Goal: Find specific page/section: Find specific page/section

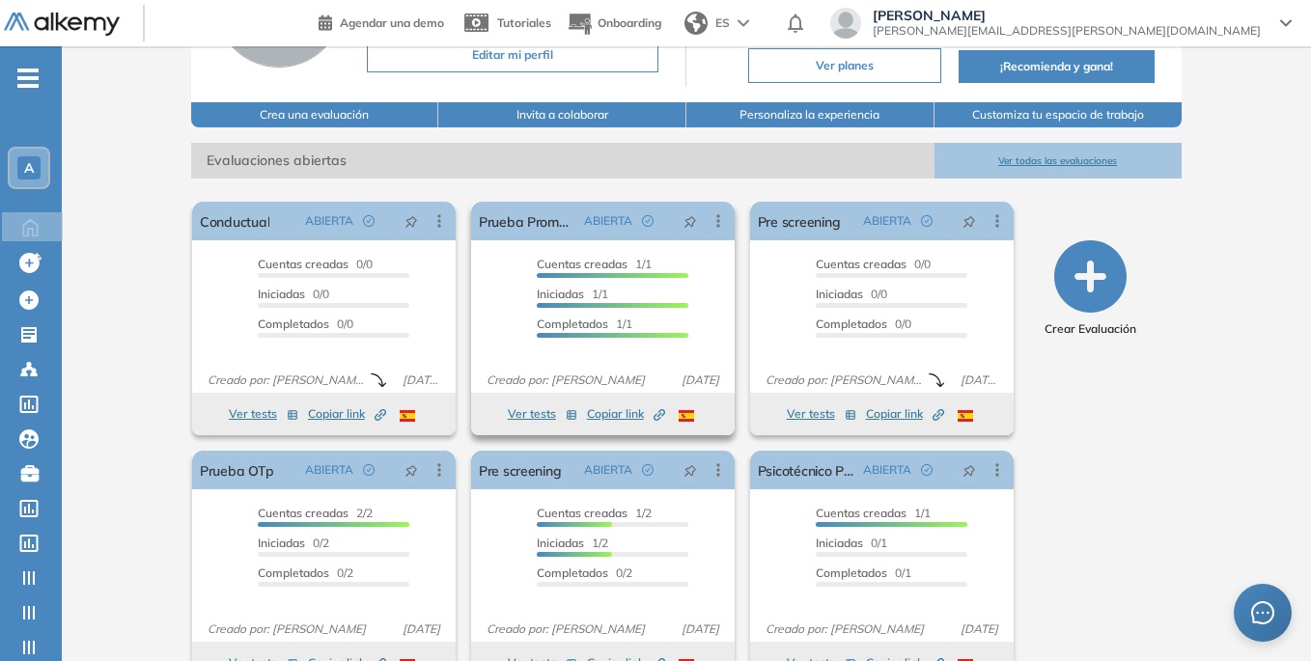
scroll to position [239, 0]
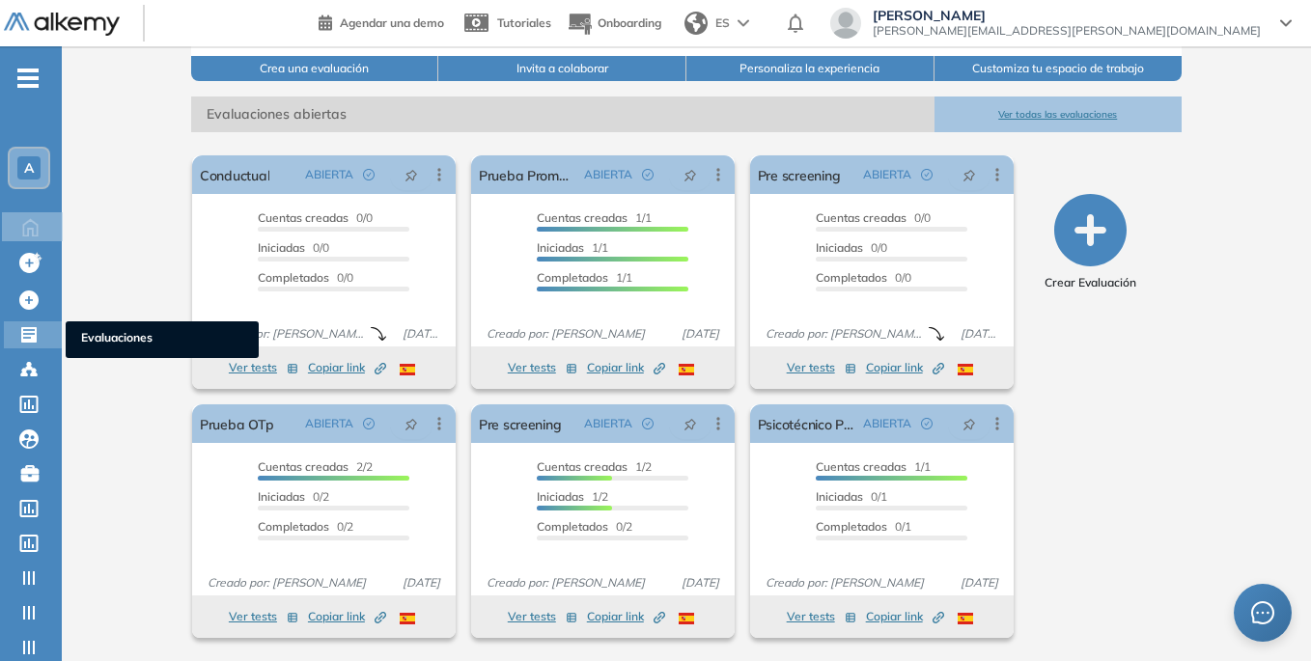
click at [21, 331] on icon at bounding box center [28, 334] width 15 height 15
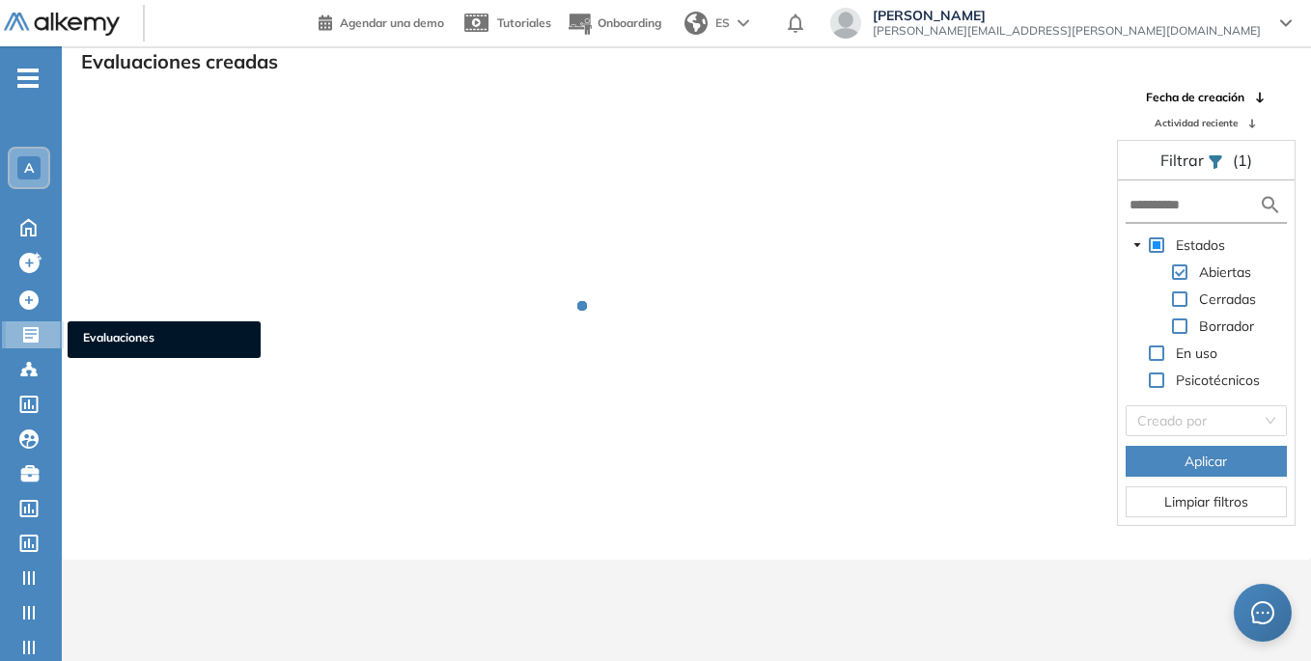
scroll to position [46, 0]
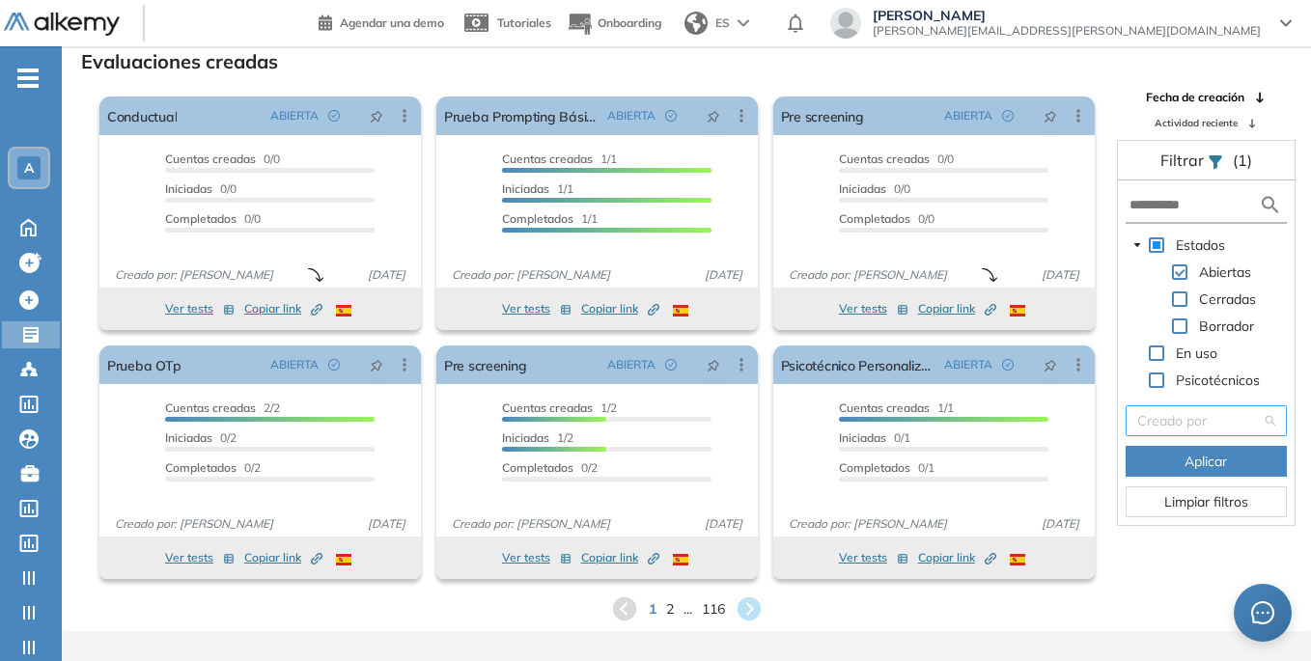
click at [1202, 418] on input "search" at bounding box center [1199, 420] width 125 height 29
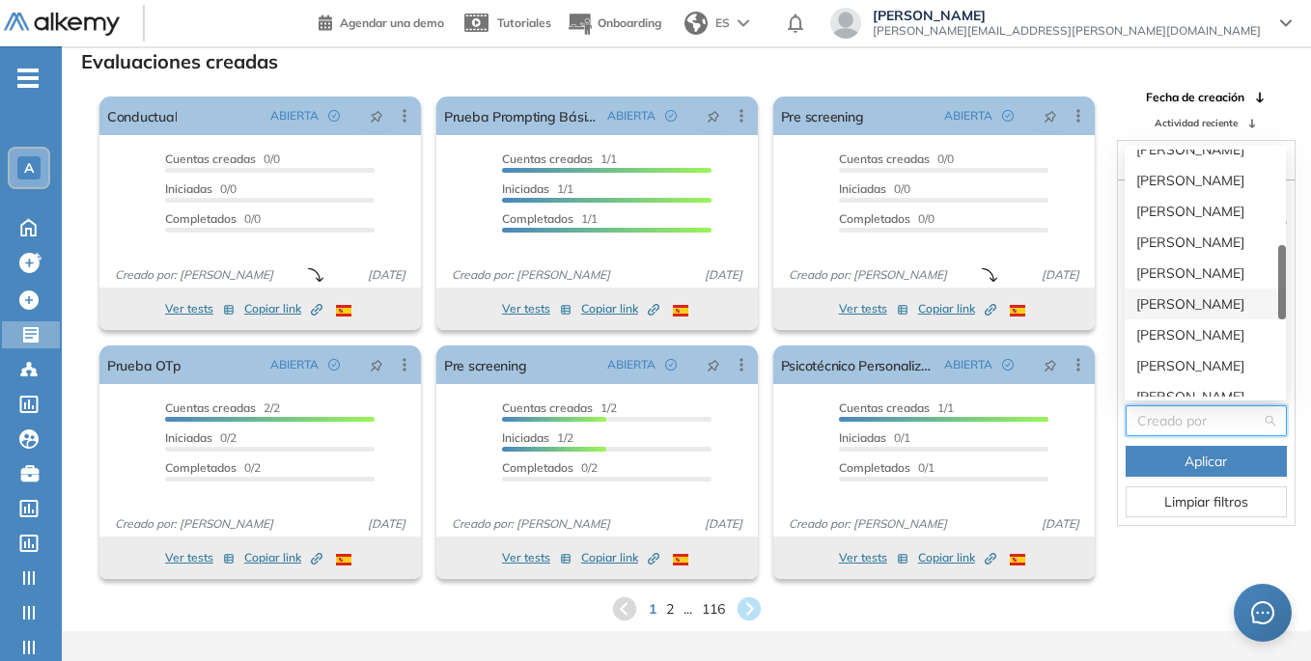
scroll to position [483, 0]
click at [1213, 305] on div "[PERSON_NAME]" at bounding box center [1205, 300] width 138 height 21
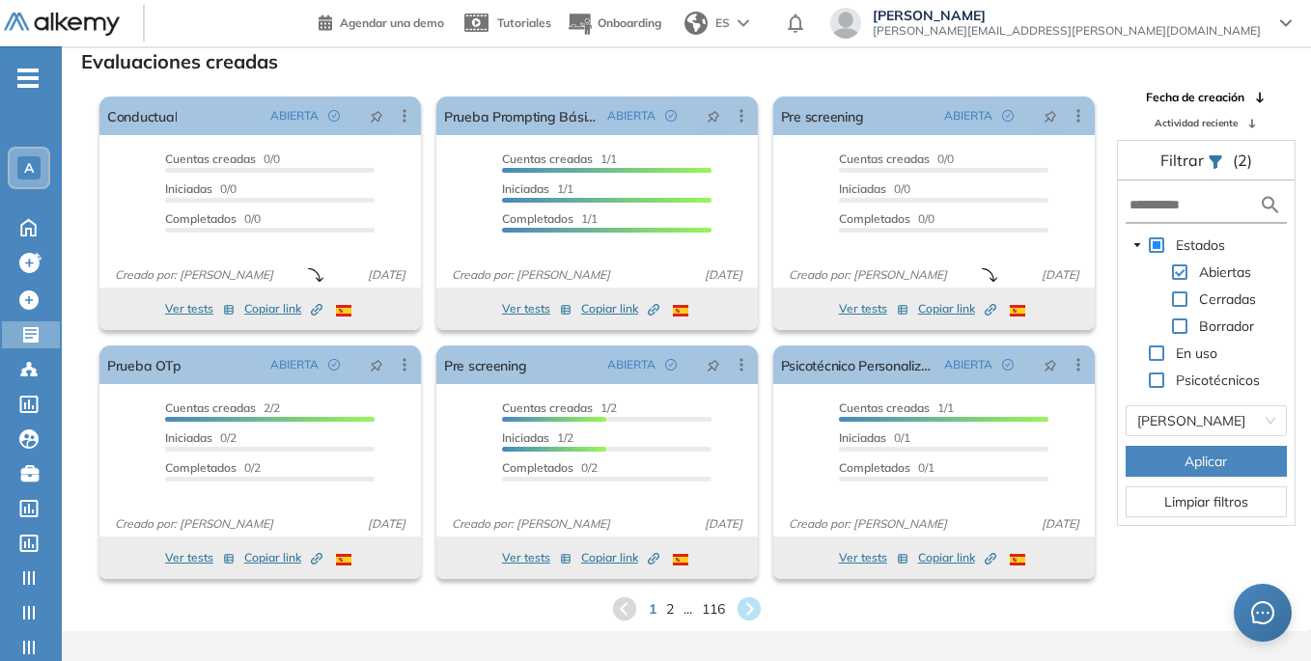
click at [1201, 464] on span "Aplicar" at bounding box center [1206, 461] width 42 height 21
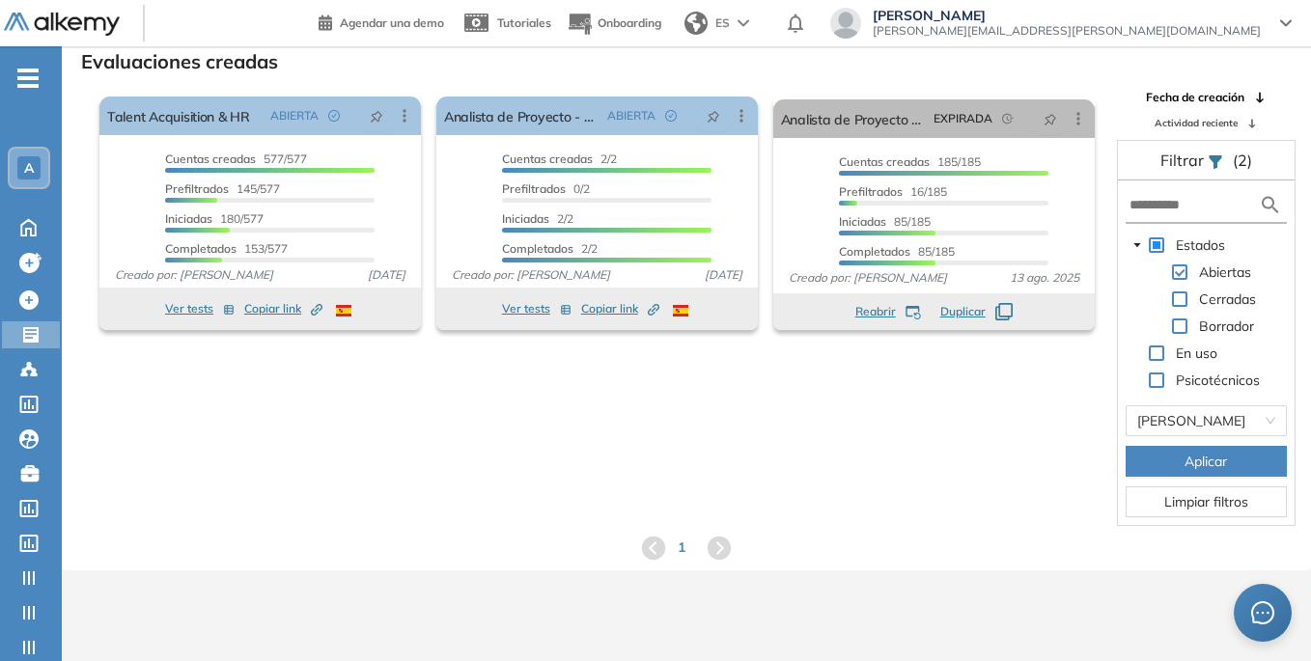
click at [1186, 294] on span at bounding box center [1179, 299] width 15 height 15
click at [1199, 462] on span "Aplicar" at bounding box center [1206, 461] width 42 height 21
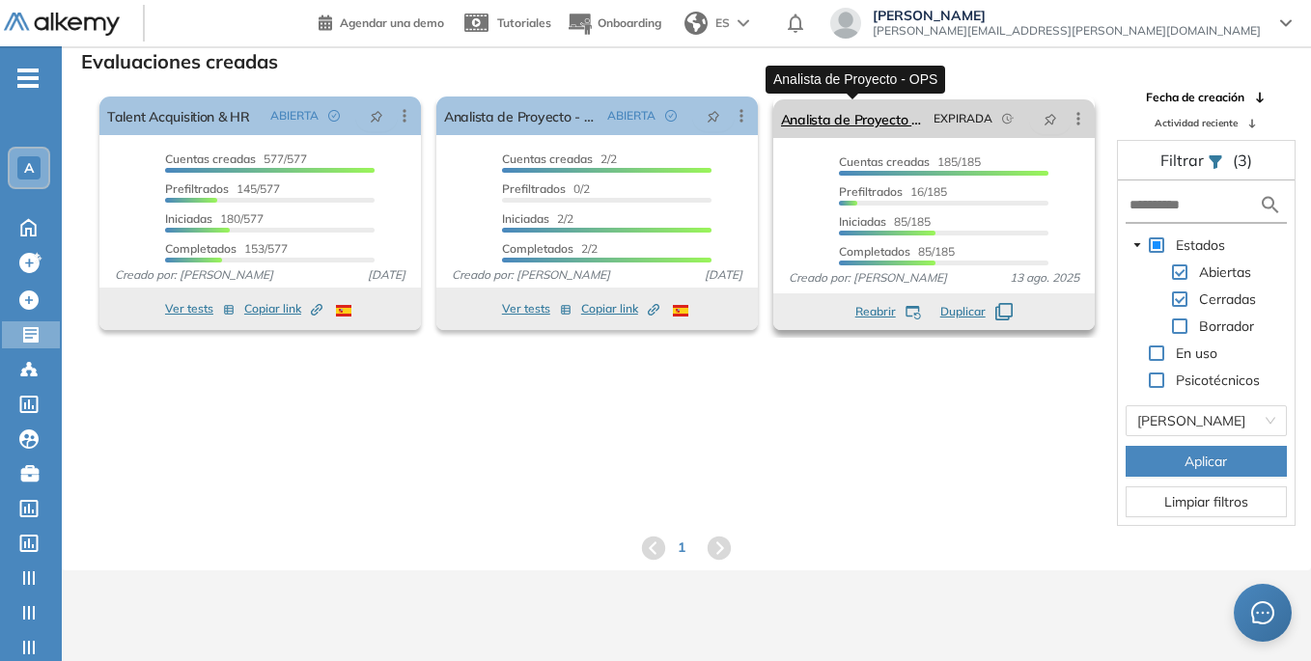
click at [859, 119] on link "Analista de Proyecto - OPS" at bounding box center [853, 118] width 145 height 39
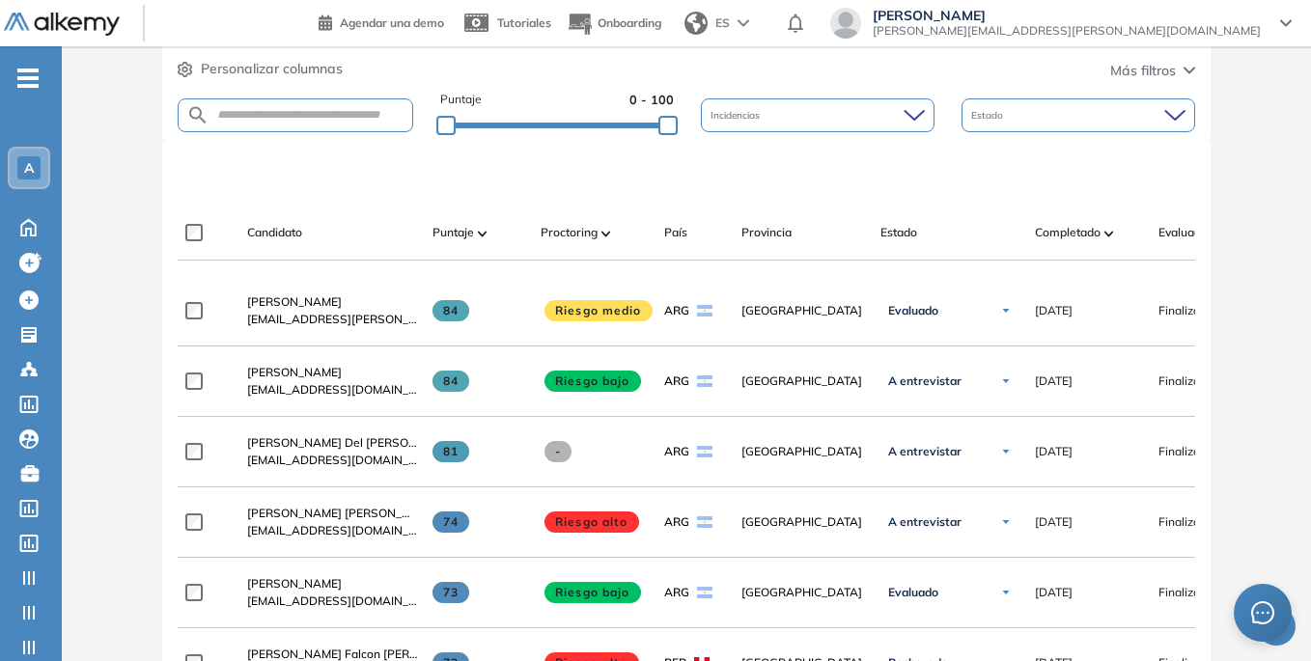
scroll to position [385, 0]
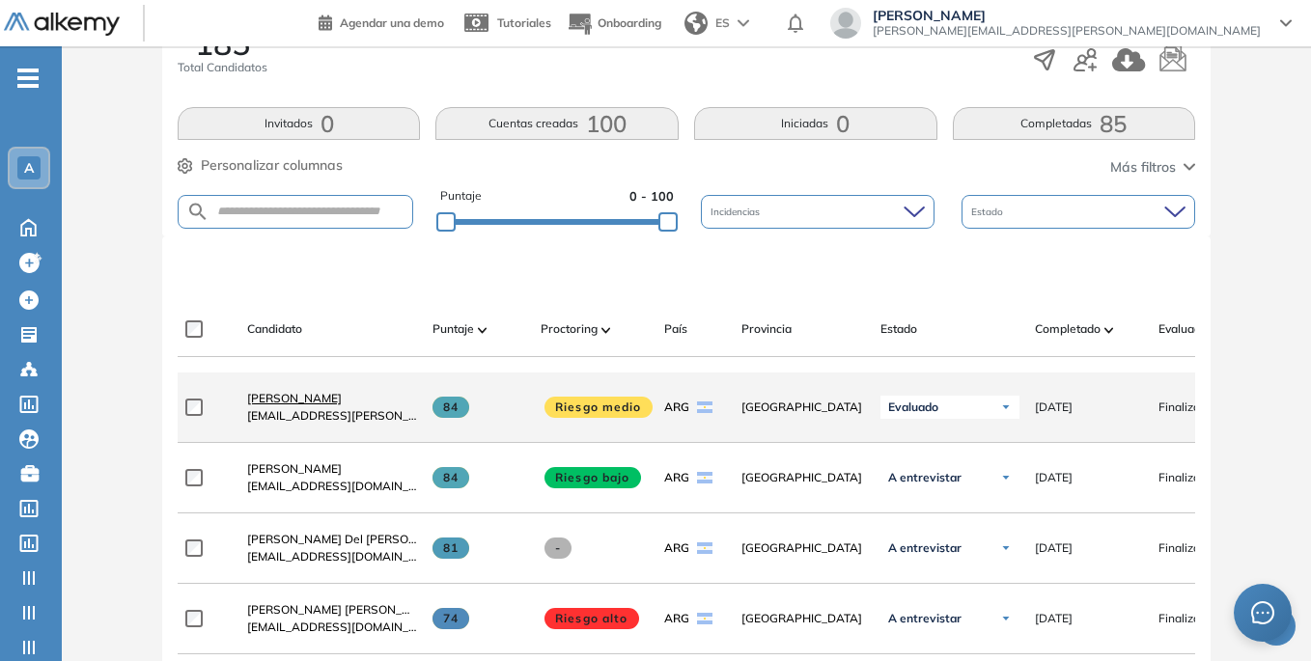
click at [342, 404] on span "[PERSON_NAME]" at bounding box center [294, 398] width 95 height 14
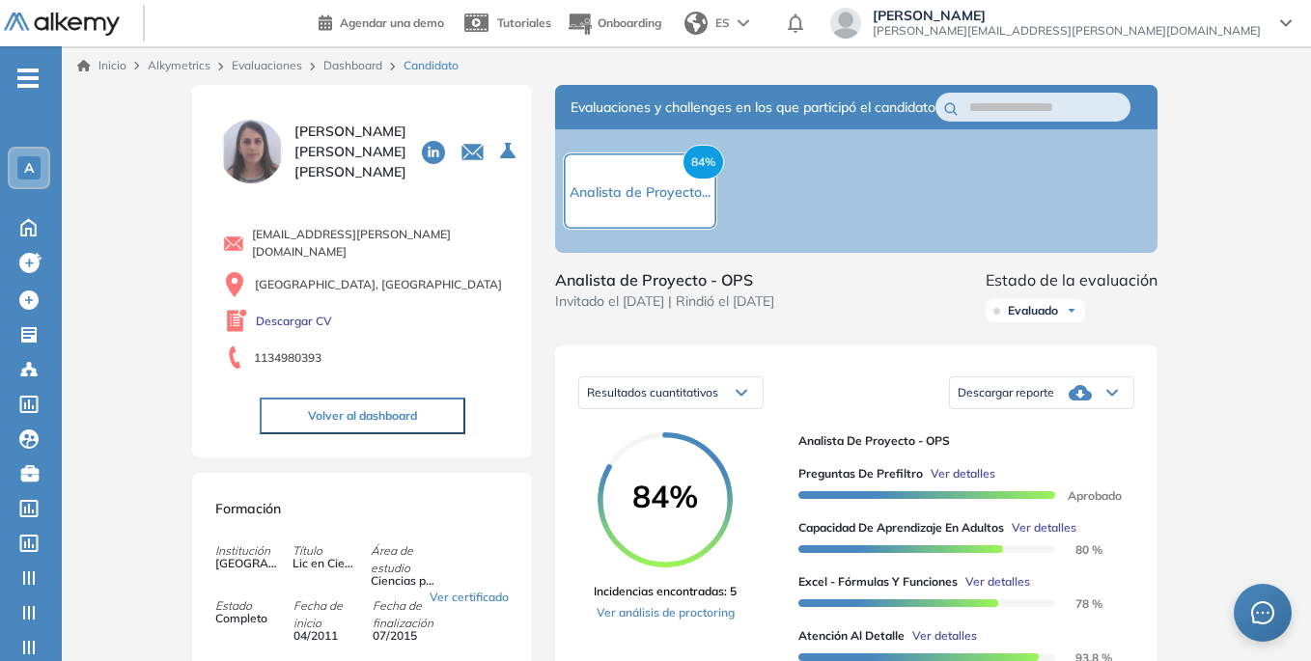
click at [963, 483] on span "Ver detalles" at bounding box center [963, 473] width 65 height 17
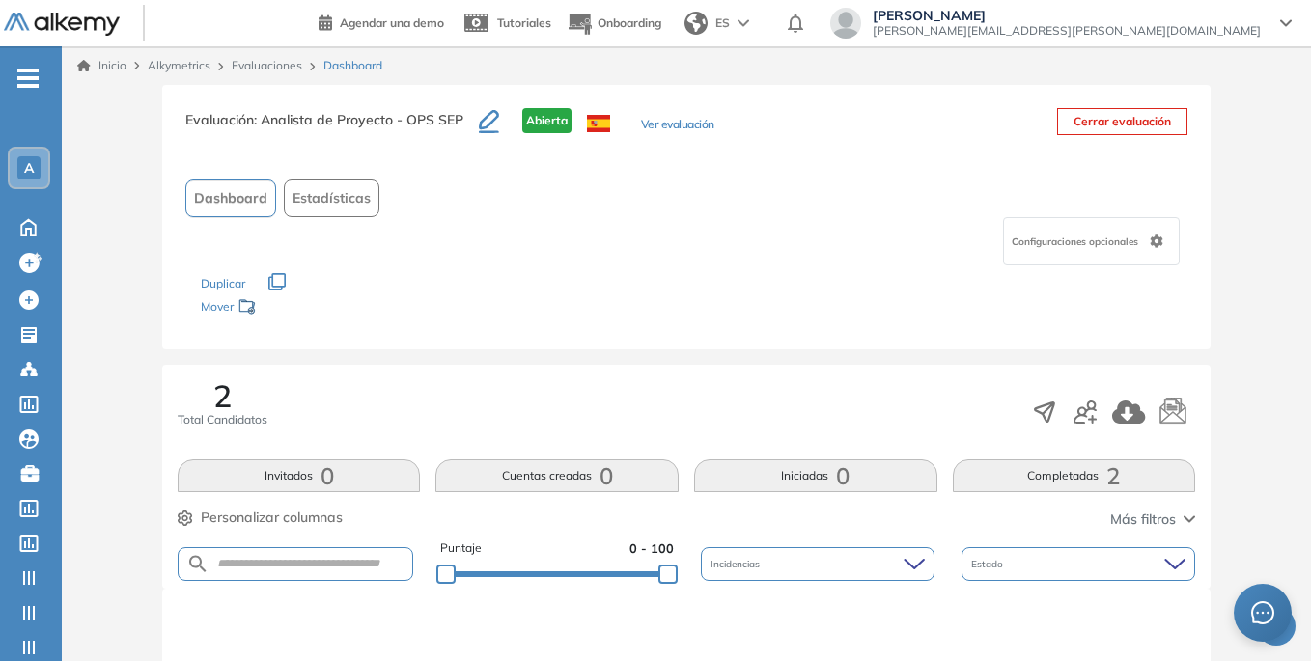
scroll to position [386, 0]
